Goal: Task Accomplishment & Management: Use online tool/utility

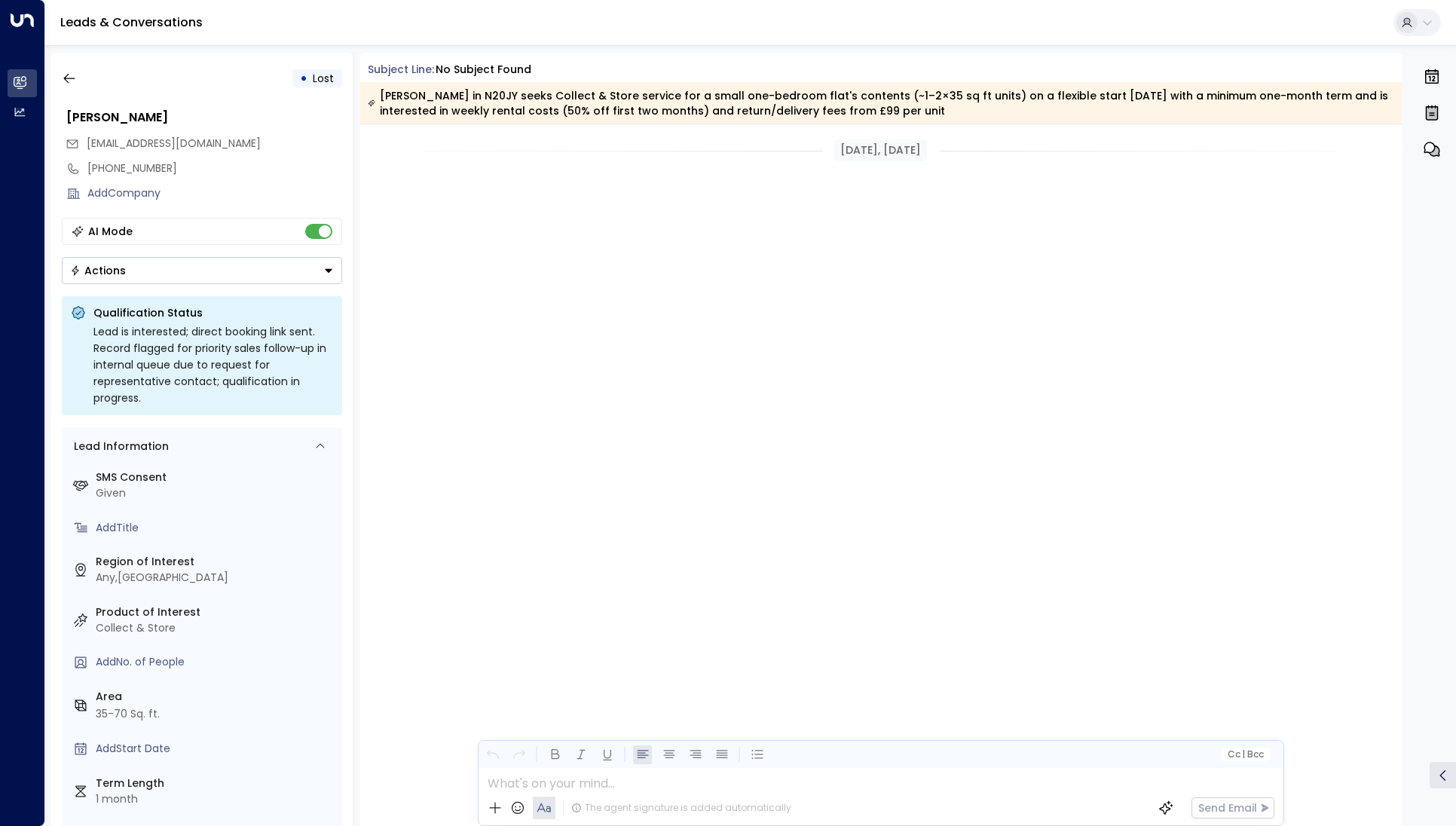
scroll to position [1618, 0]
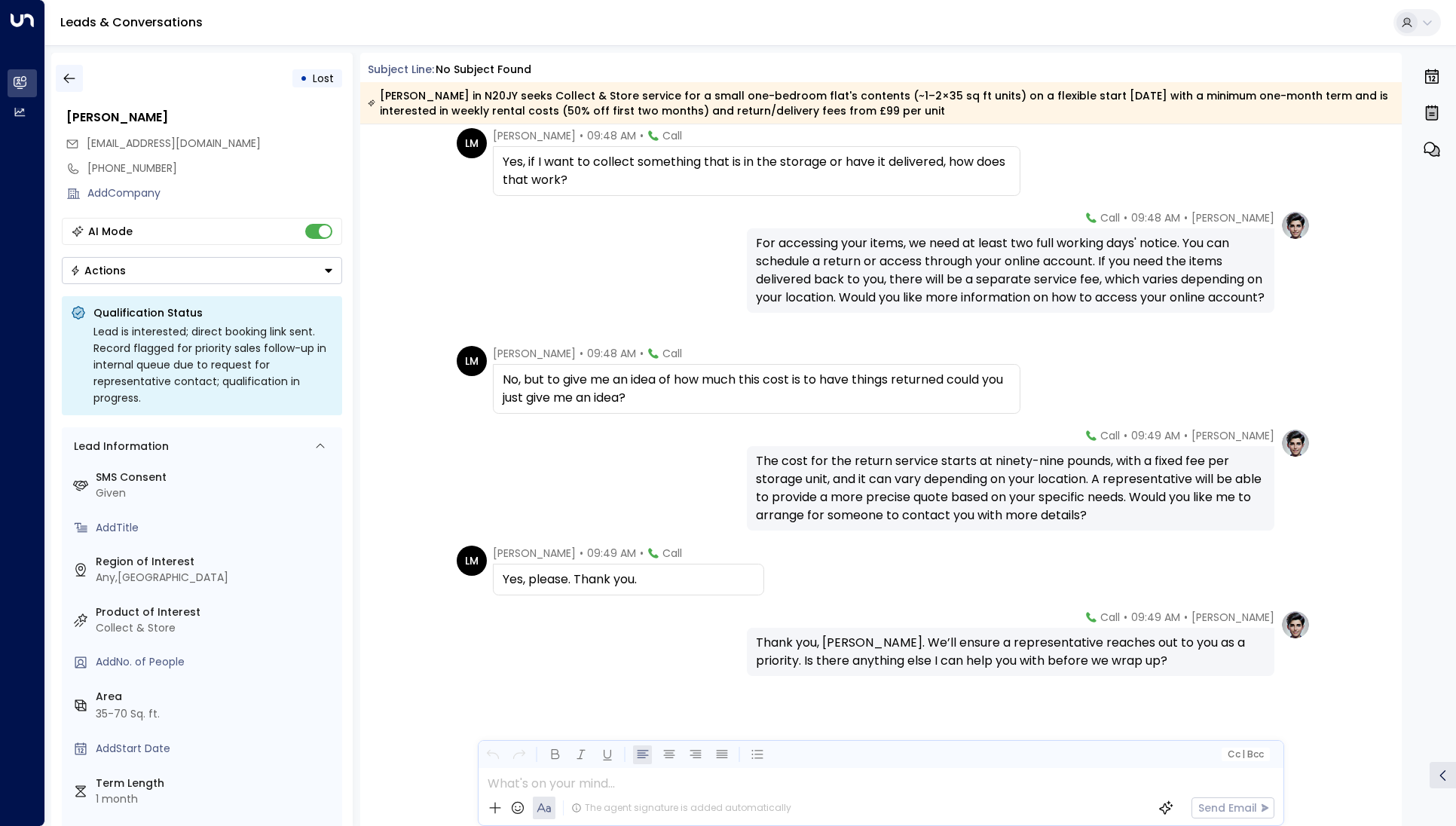
click at [67, 84] on icon "button" at bounding box center [70, 78] width 15 height 15
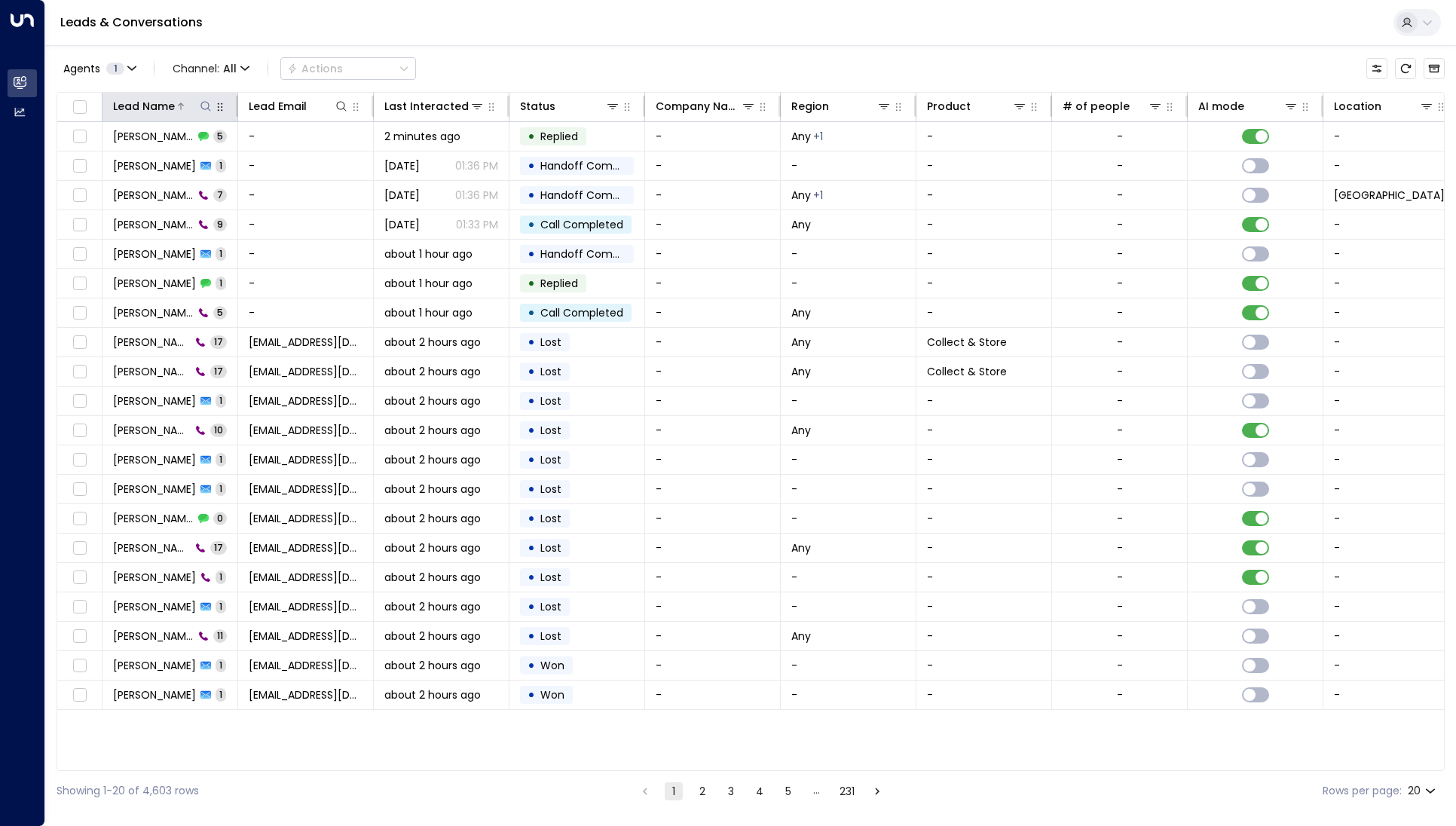
click at [201, 107] on icon at bounding box center [205, 106] width 12 height 12
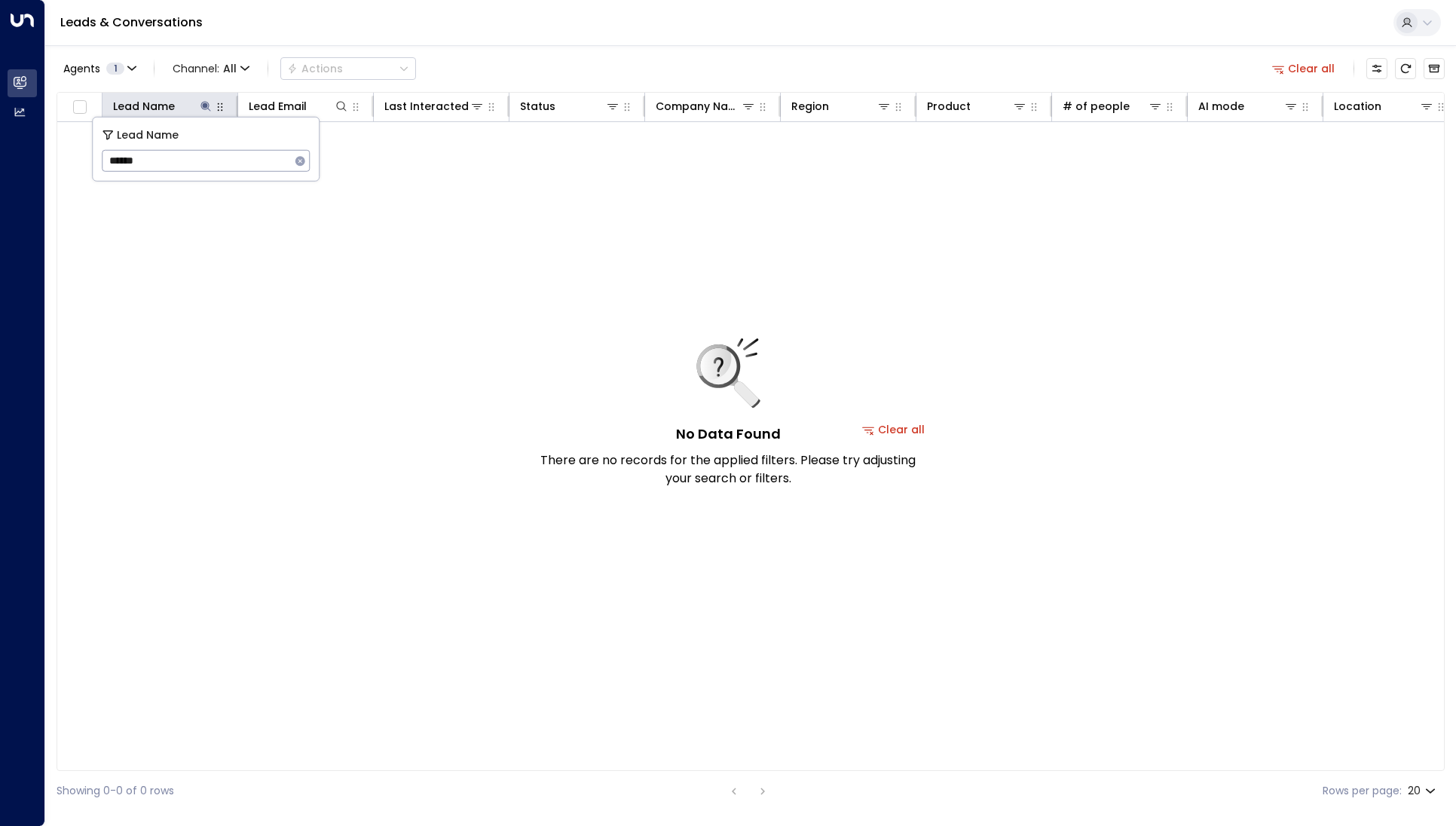
type input "******"
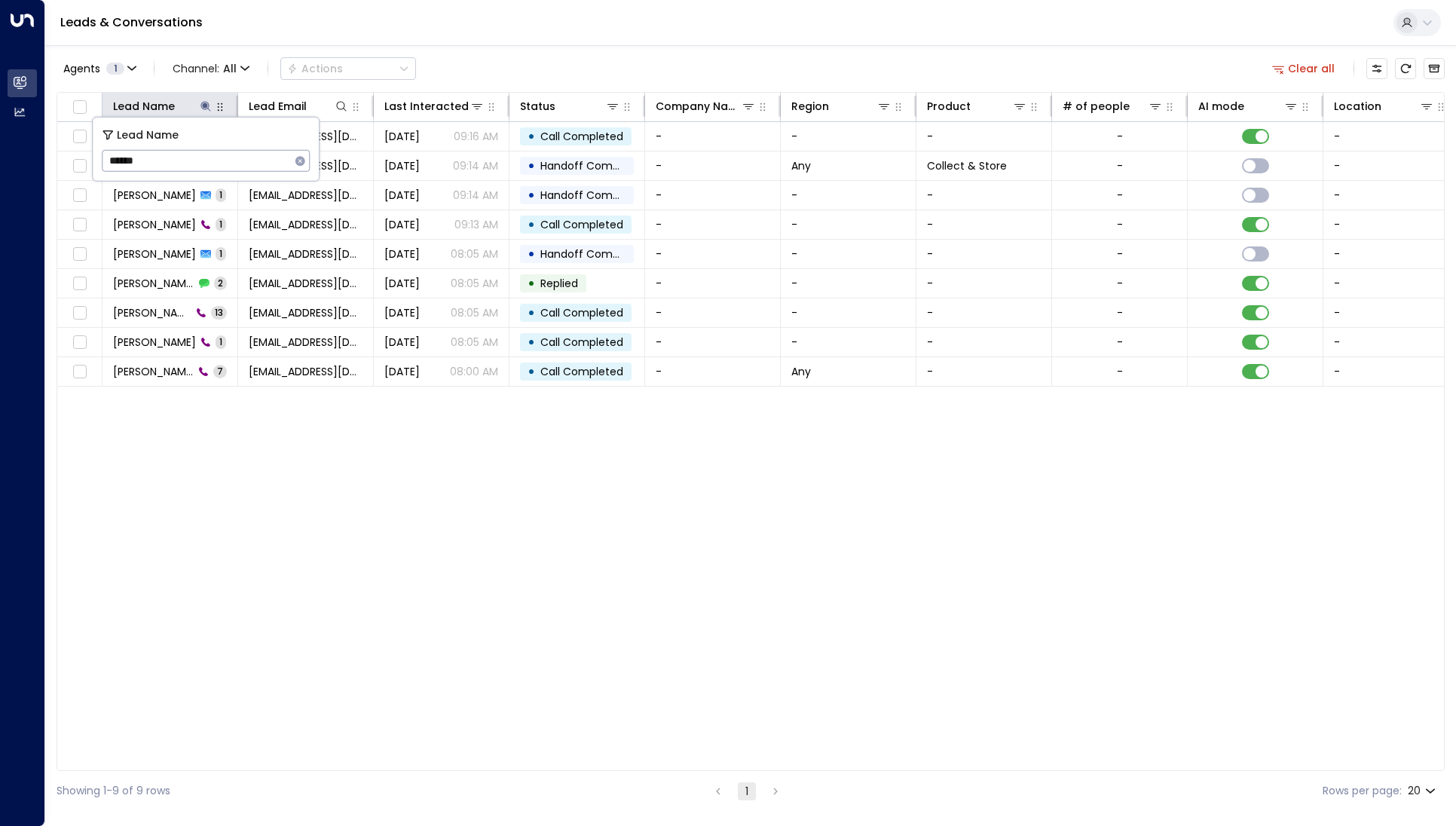
click at [250, 448] on div "Lead Name Lead Email Last Interacted Status Company Name Region Product # of pe…" at bounding box center [750, 431] width 1388 height 679
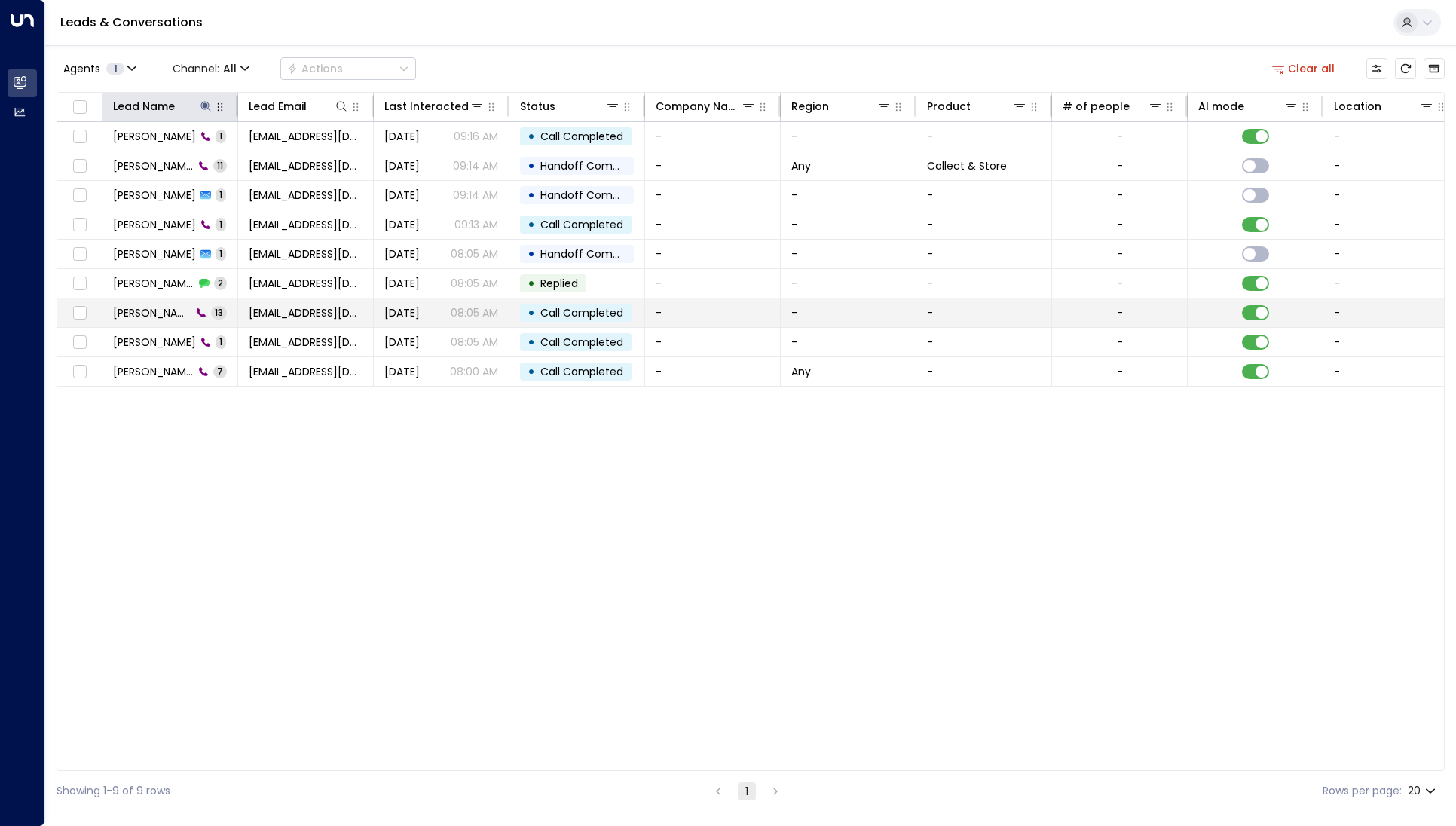
click at [162, 315] on span "[PERSON_NAME]" at bounding box center [152, 313] width 78 height 15
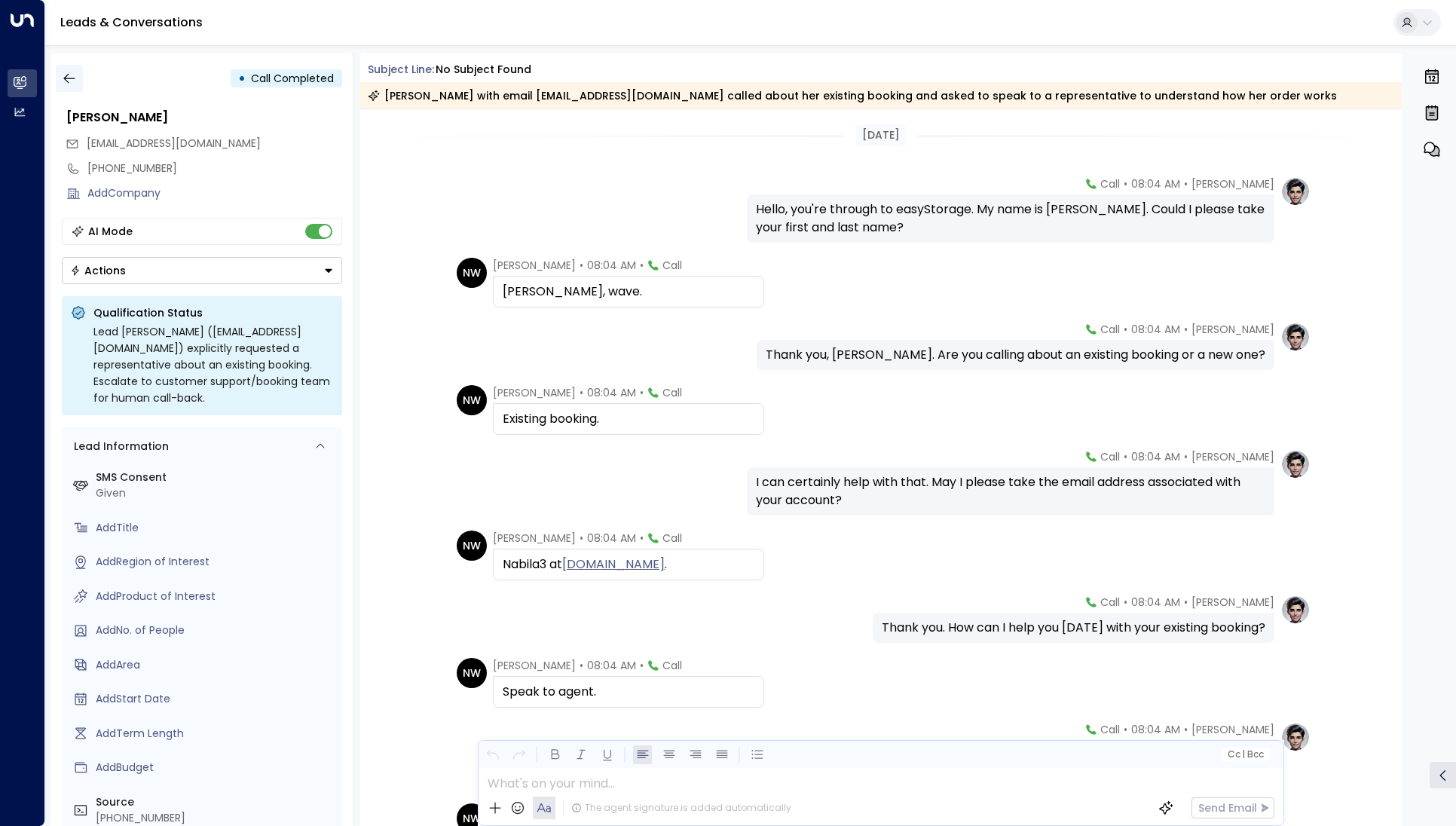
click at [74, 83] on icon "button" at bounding box center [70, 78] width 15 height 15
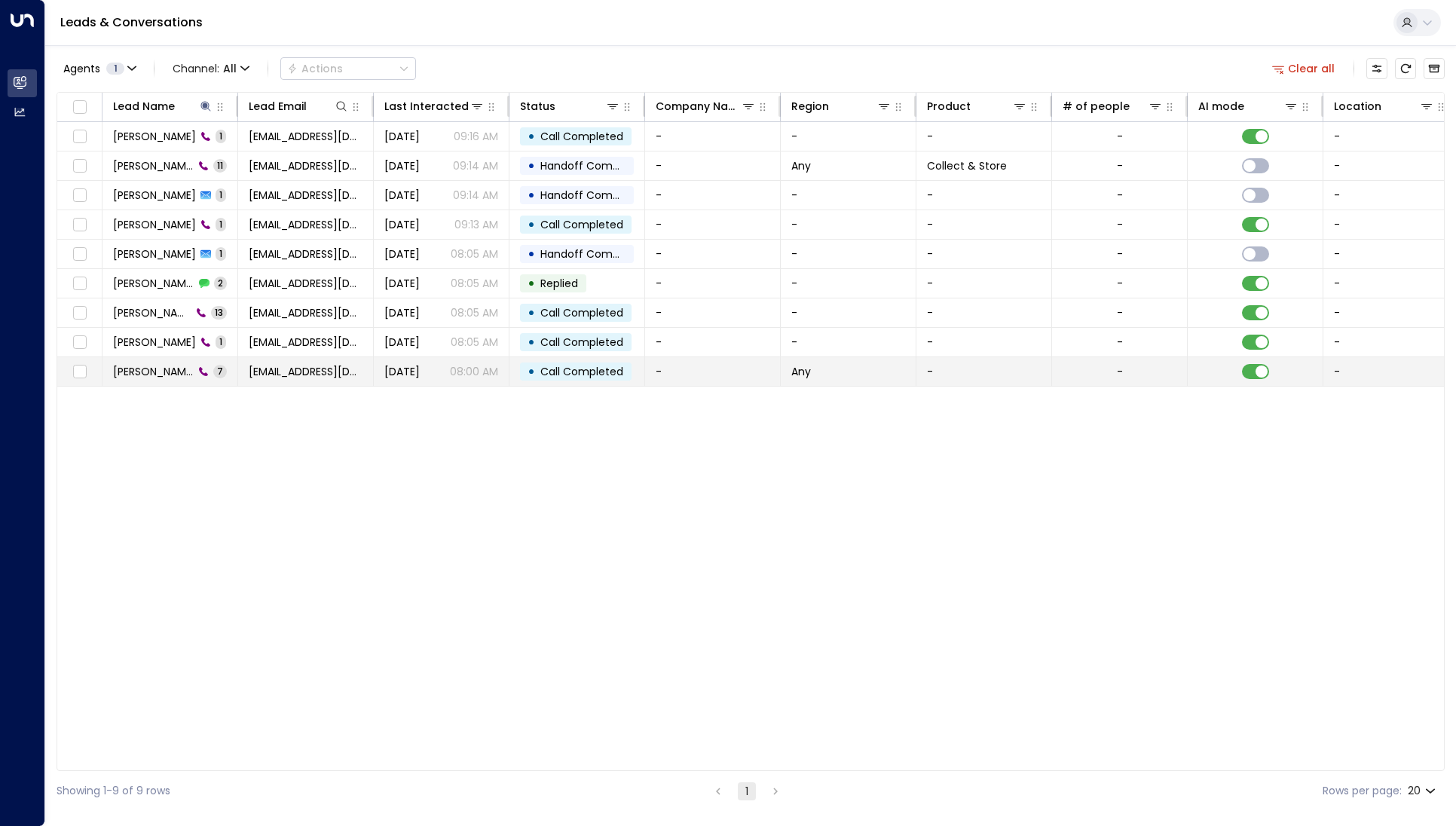
click at [156, 371] on span "[PERSON_NAME]" at bounding box center [153, 372] width 81 height 15
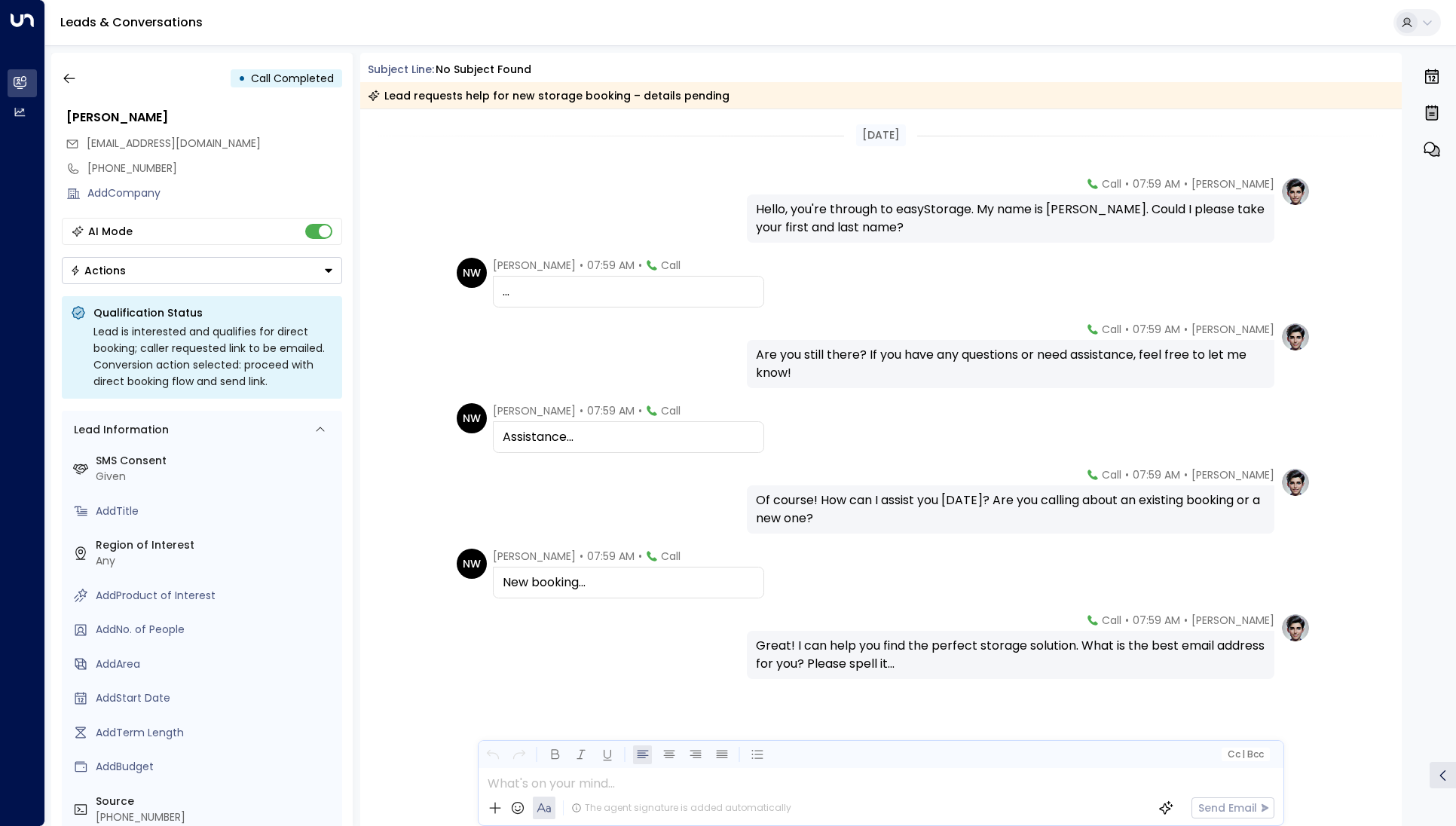
scroll to position [3, 0]
click at [74, 74] on icon "button" at bounding box center [70, 78] width 15 height 15
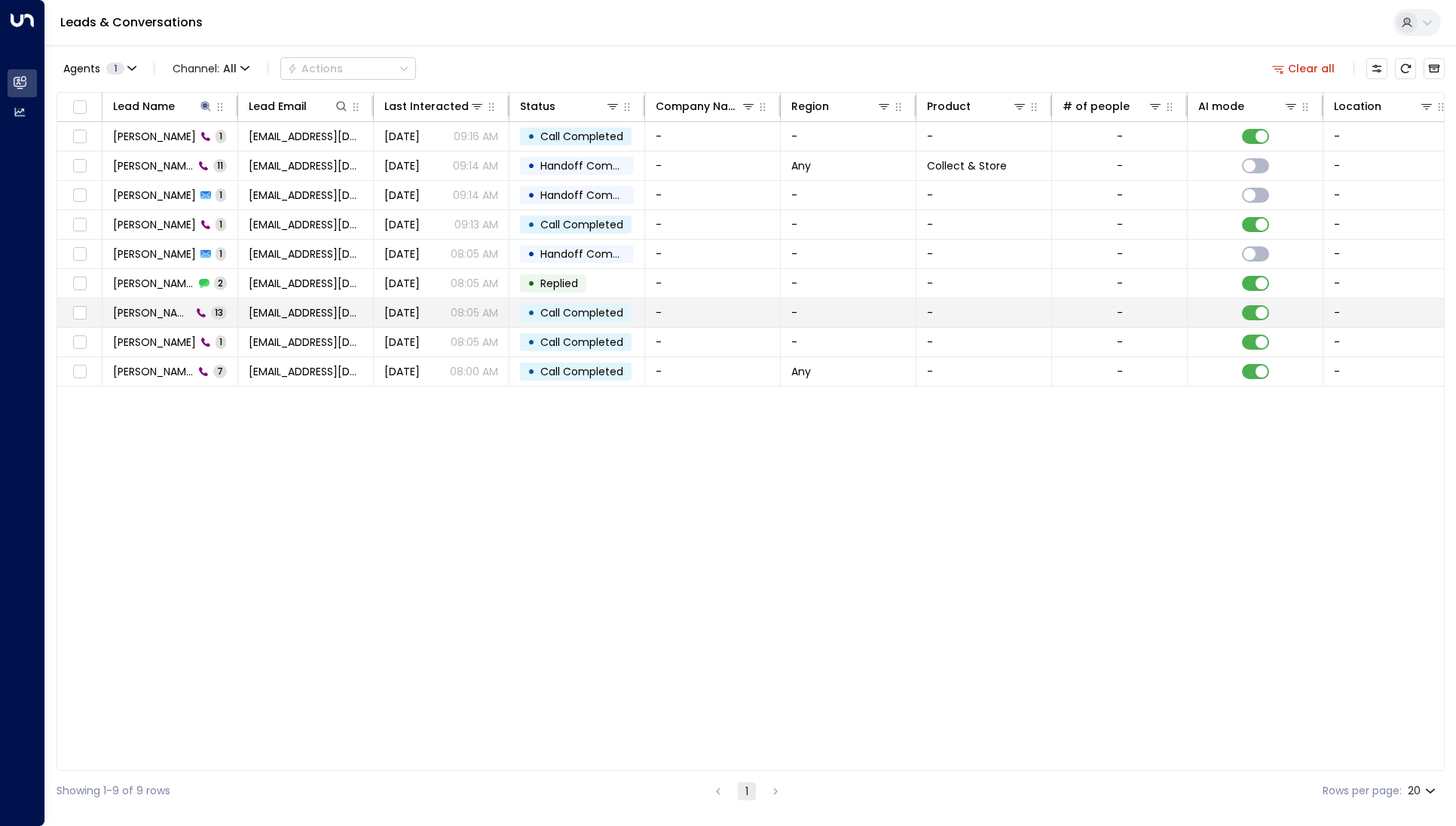
click at [154, 298] on td "[PERSON_NAME] 13" at bounding box center [170, 312] width 136 height 29
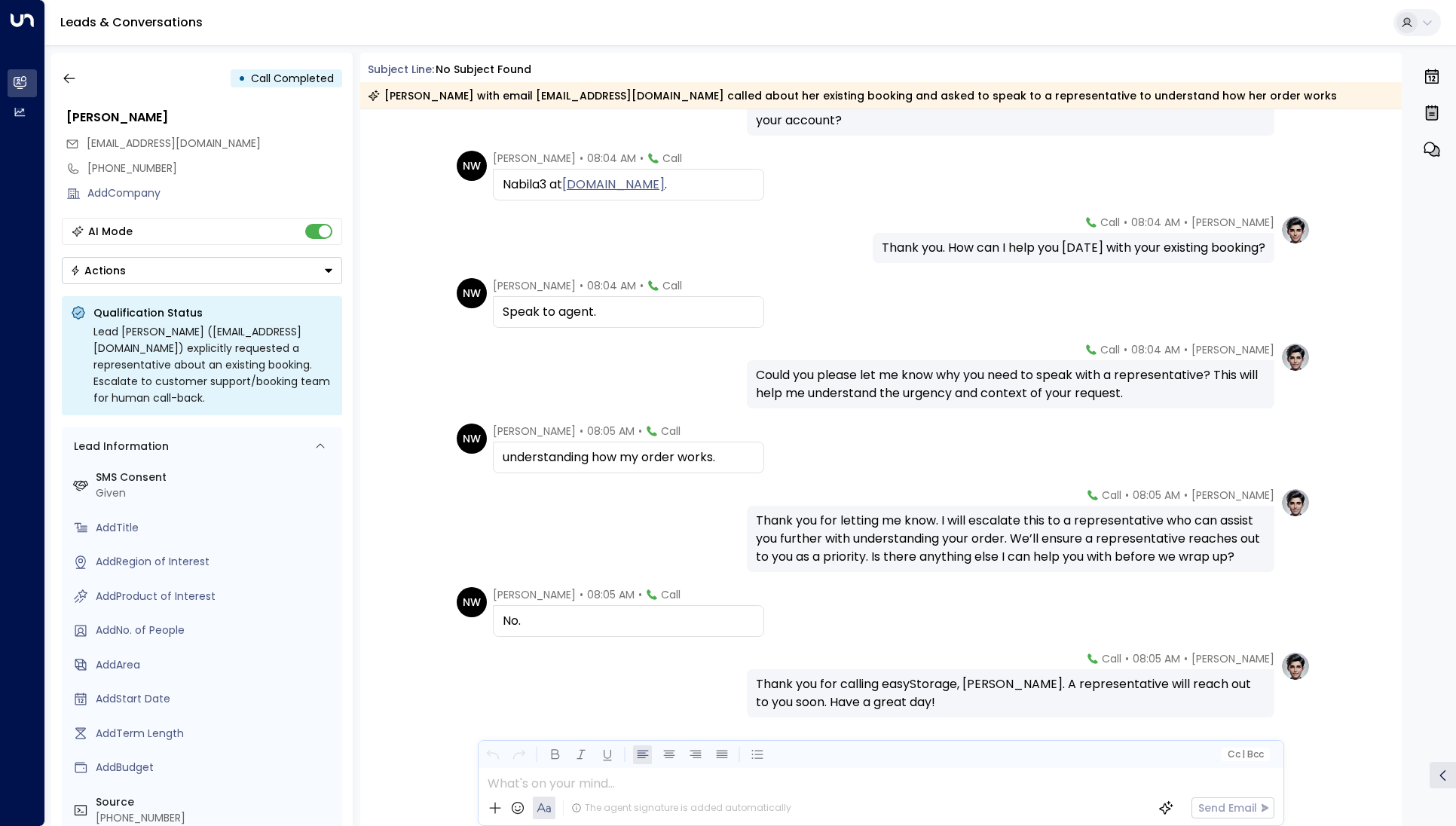
scroll to position [422, 0]
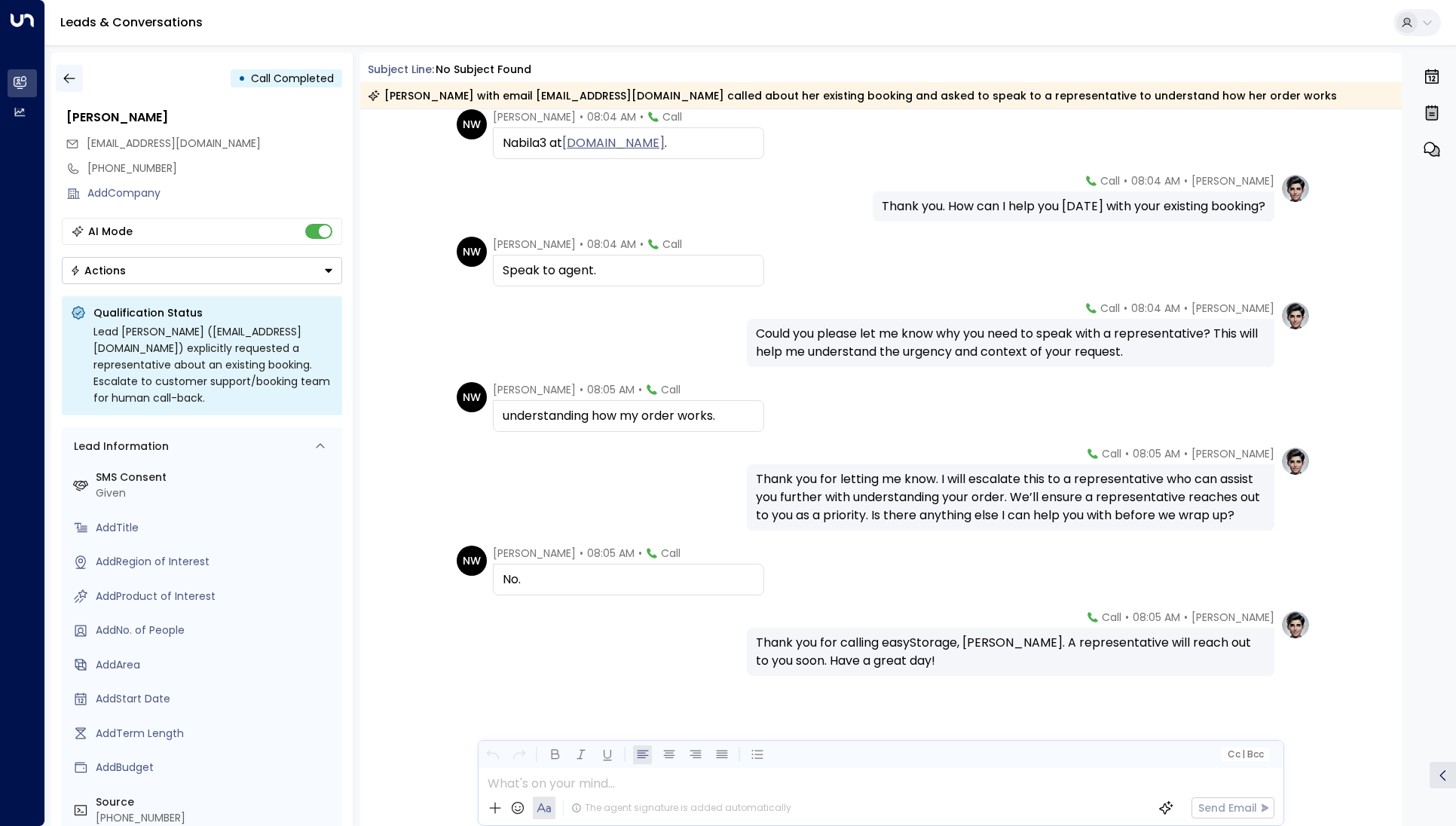
click at [77, 78] on button "button" at bounding box center [69, 78] width 27 height 27
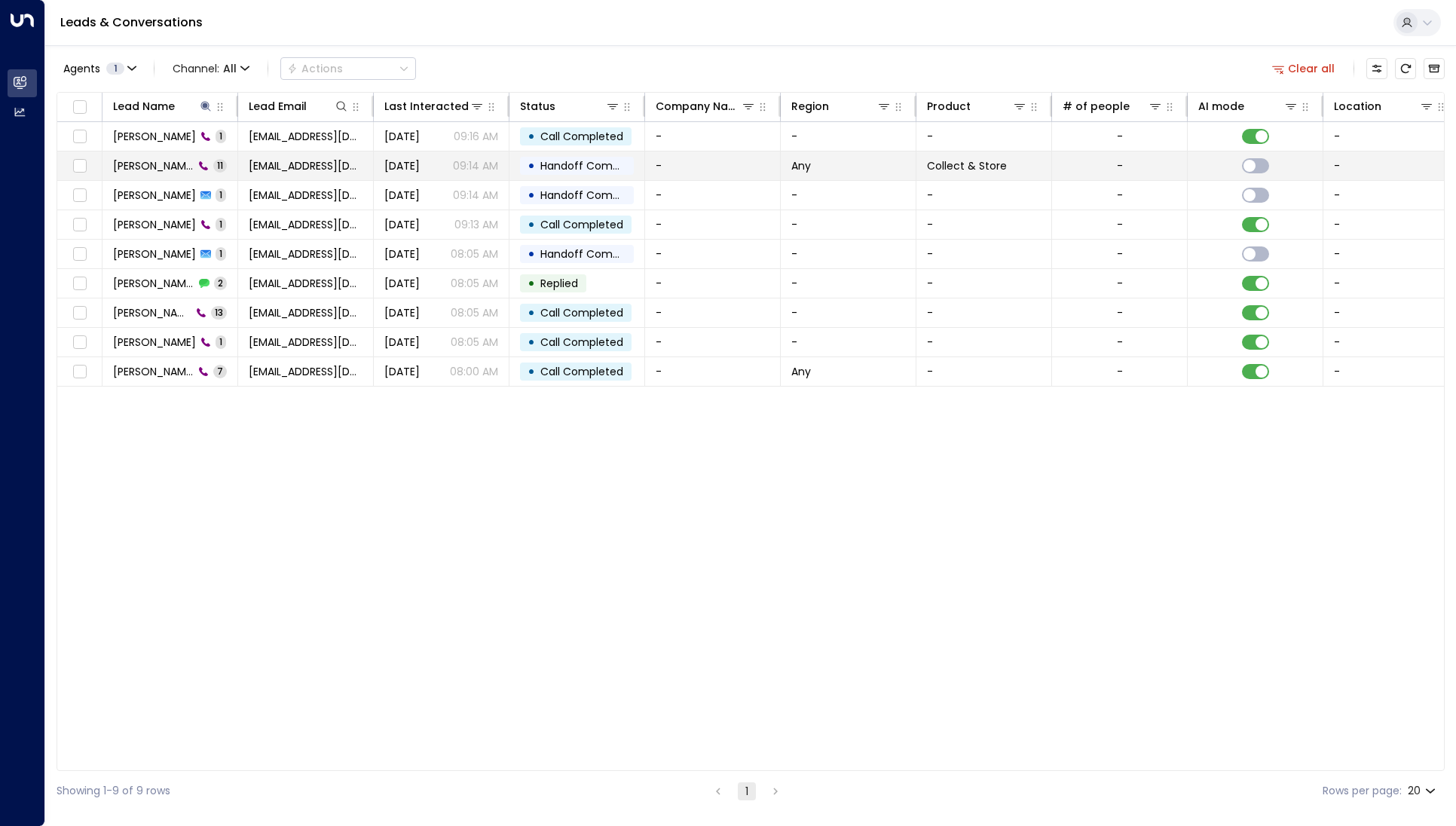
click at [147, 170] on span "[PERSON_NAME]" at bounding box center [153, 165] width 81 height 15
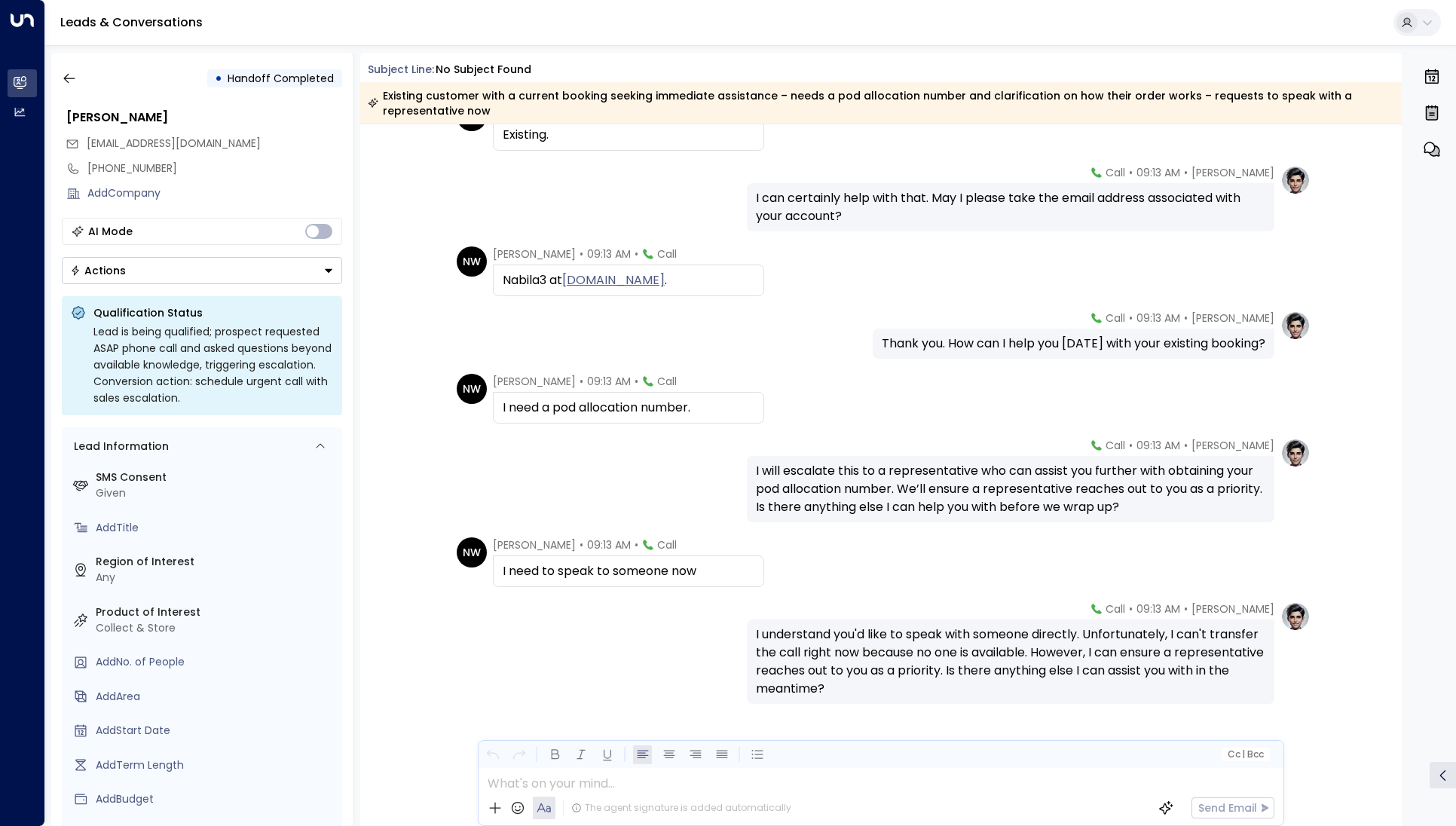
scroll to position [327, 0]
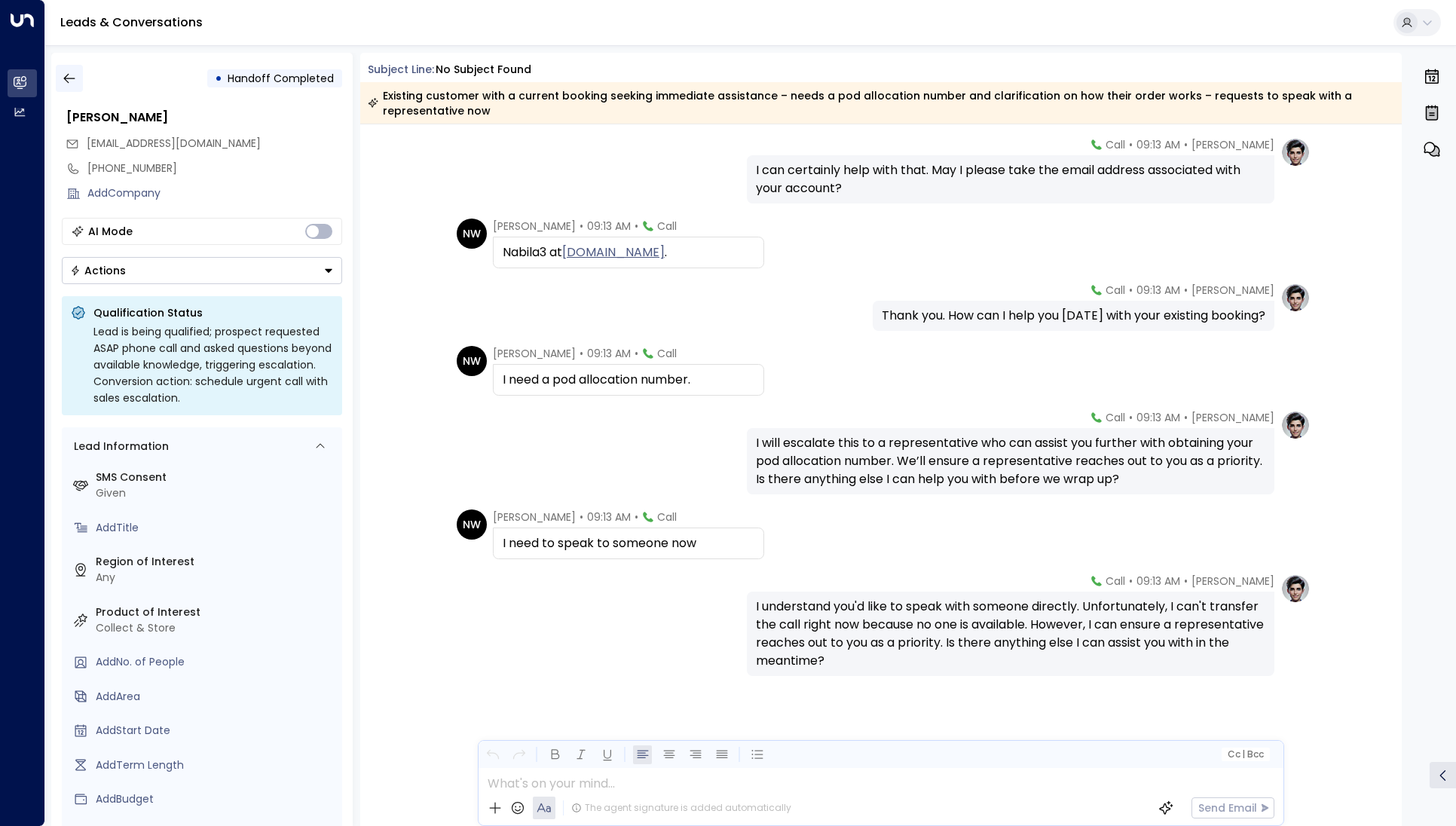
click at [62, 73] on icon "button" at bounding box center [70, 78] width 15 height 15
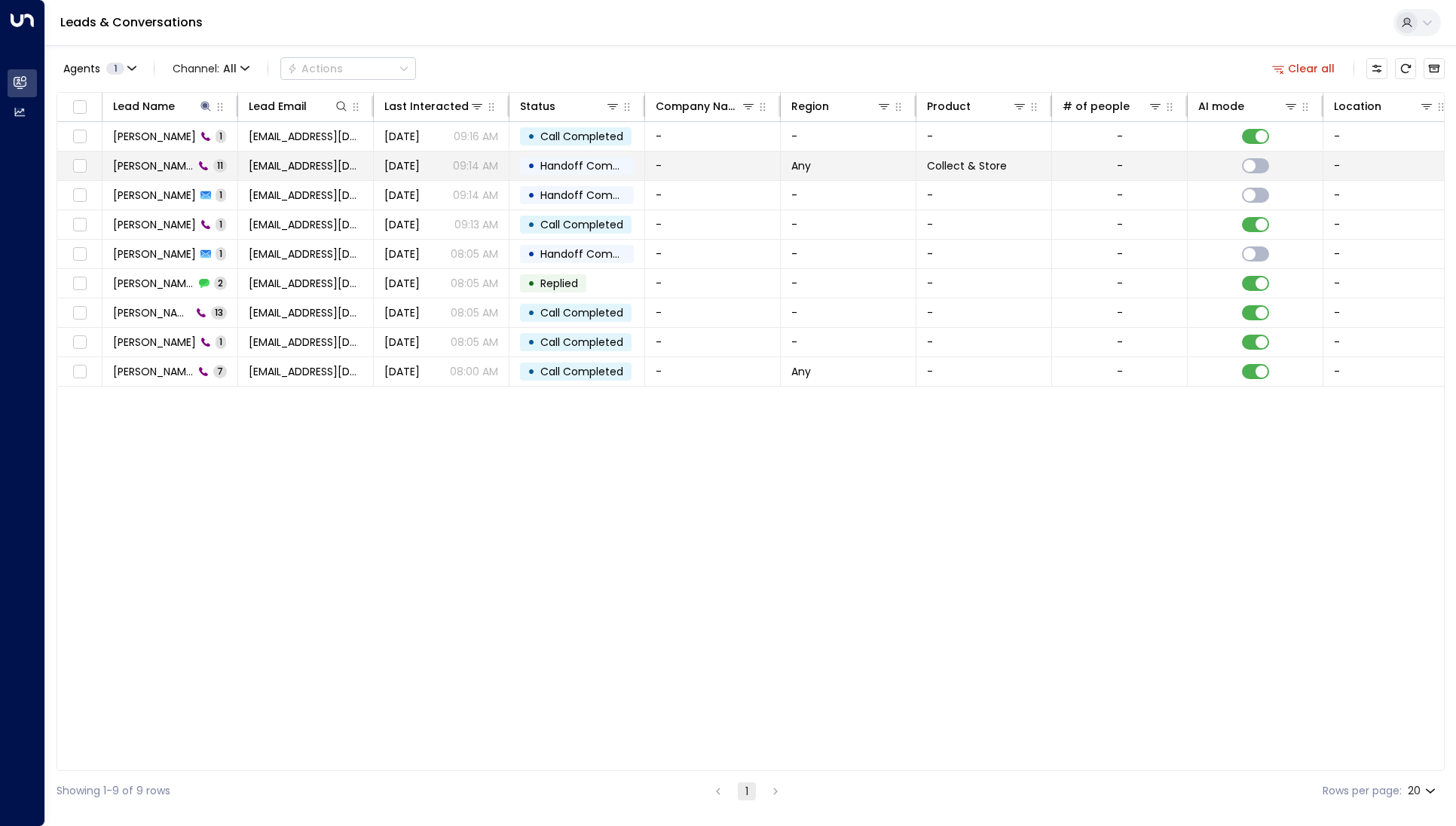
click at [155, 158] on span "[PERSON_NAME]" at bounding box center [153, 165] width 81 height 15
